Goal: Information Seeking & Learning: Find specific page/section

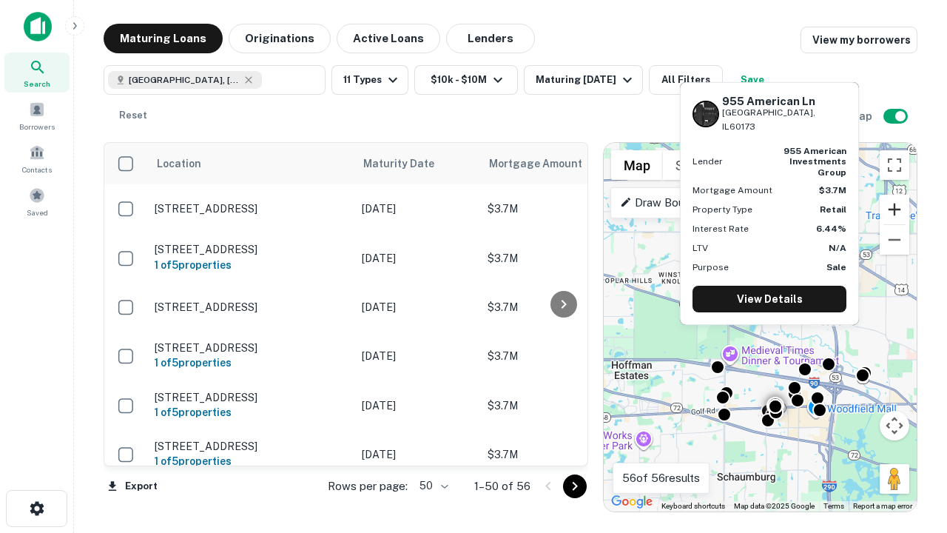
click at [895, 209] on button "Zoom in" at bounding box center [895, 210] width 30 height 30
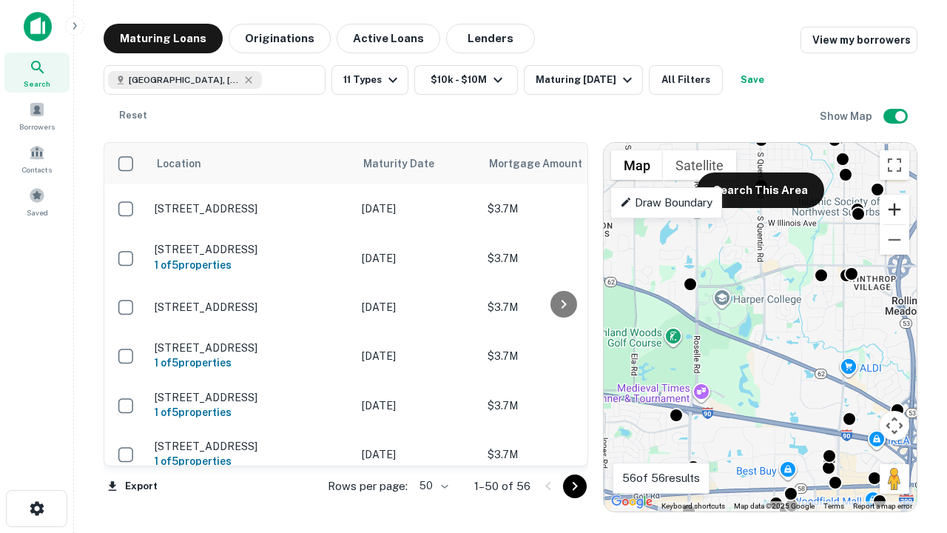
click at [895, 209] on button "Zoom in" at bounding box center [895, 210] width 30 height 30
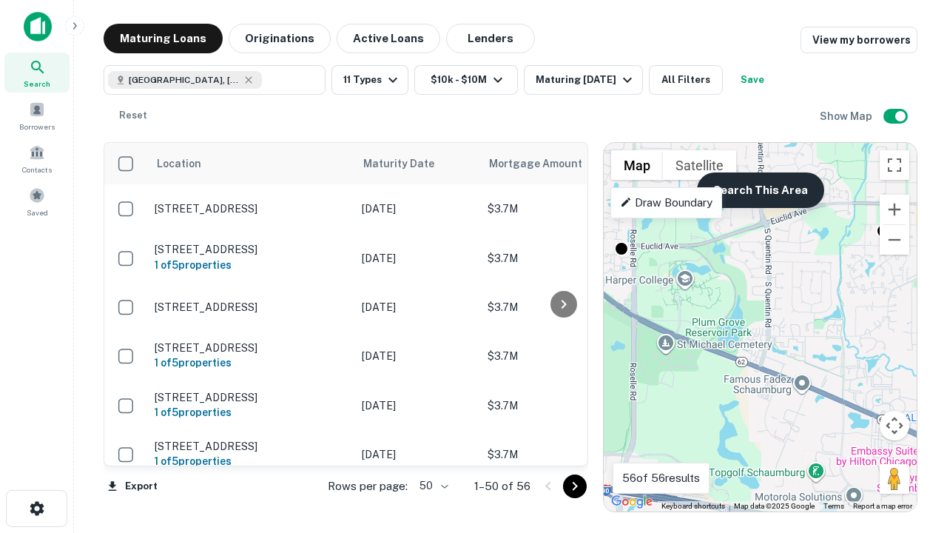
click at [760, 190] on button "Search This Area" at bounding box center [760, 190] width 127 height 36
